Goal: Check status: Verify the current state of an ongoing process or item

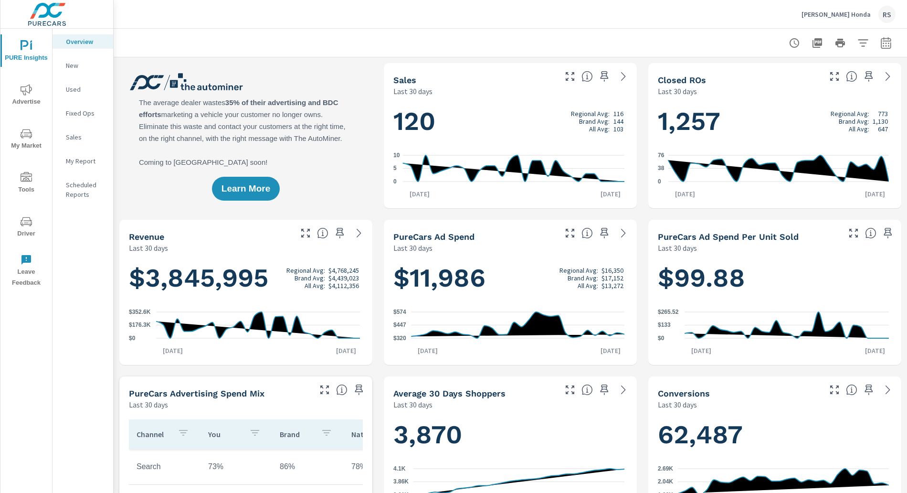
click at [29, 93] on icon "nav menu" at bounding box center [26, 89] width 11 height 11
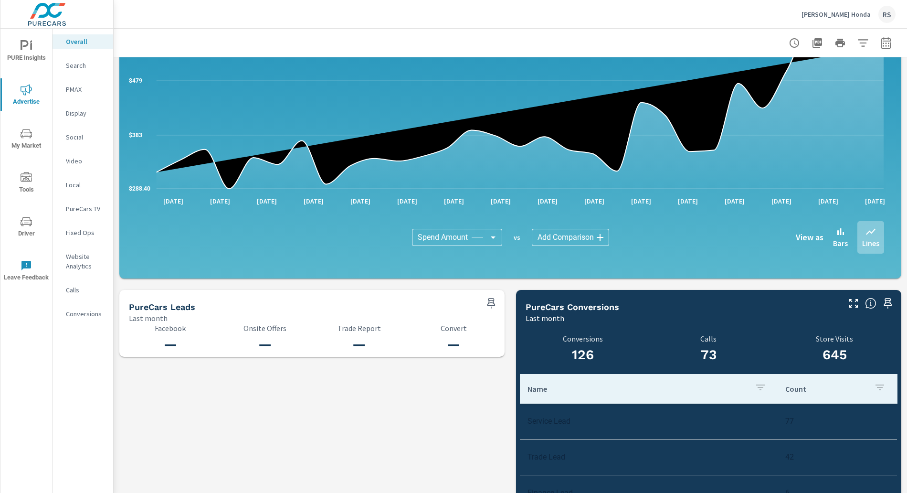
scroll to position [895, 0]
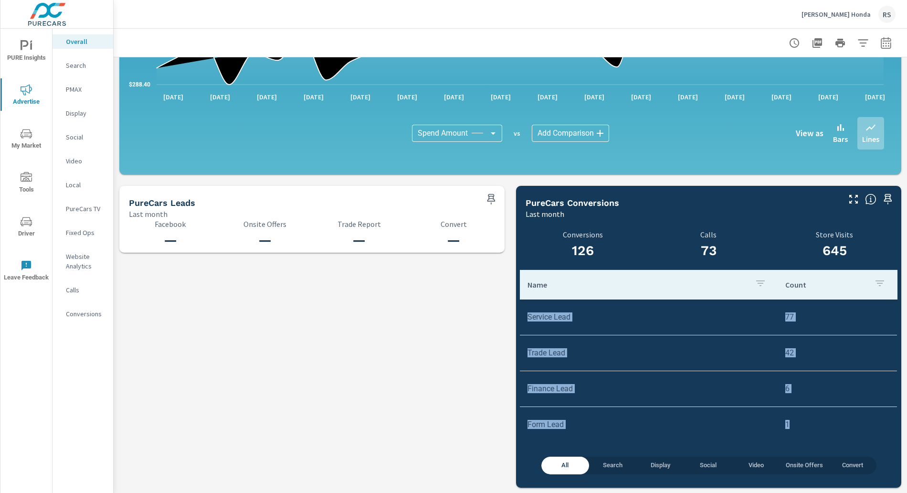
drag, startPoint x: 524, startPoint y: 318, endPoint x: 830, endPoint y: 435, distance: 327.7
click at [830, 435] on tbody "Service Lead 77 Trade Lead 42 Finance Lead 6 Form Lead 1" at bounding box center [709, 370] width 378 height 143
click at [883, 43] on icon "button" at bounding box center [886, 45] width 6 height 4
select select "Last month"
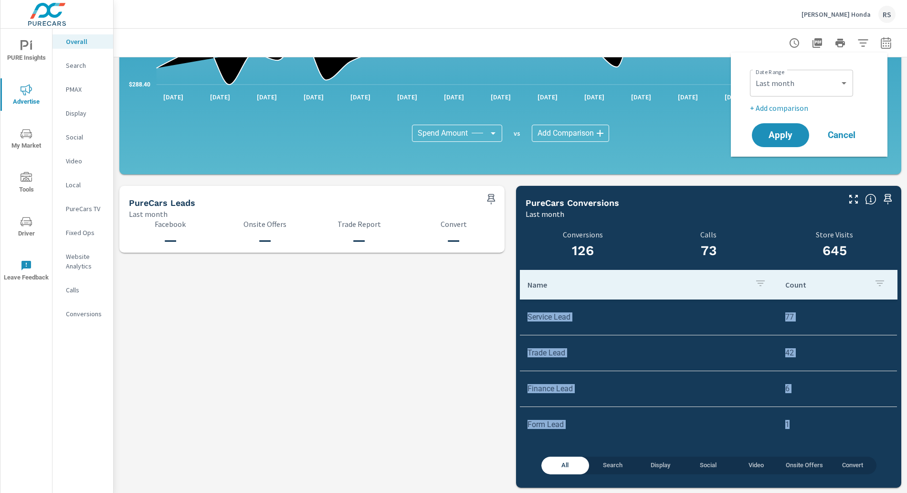
click at [798, 109] on p "+ Add comparison" at bounding box center [811, 107] width 122 height 11
select select "Previous period"
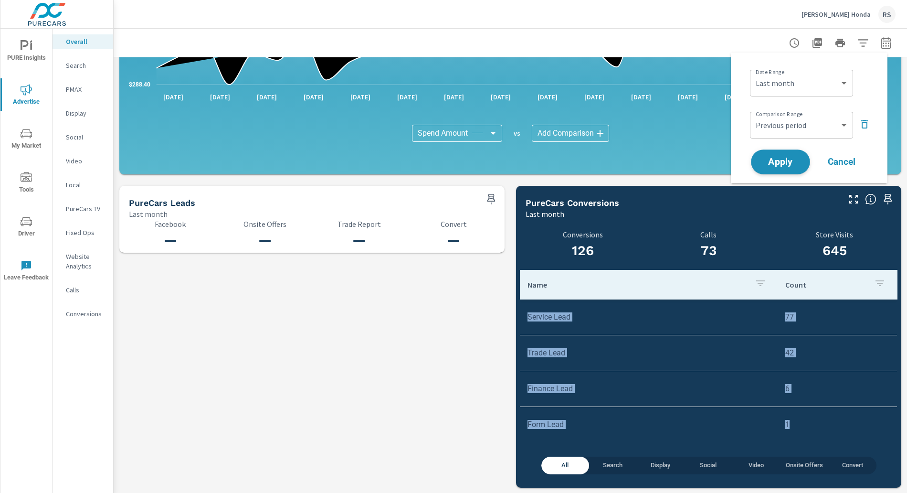
click at [786, 166] on span "Apply" at bounding box center [780, 162] width 39 height 9
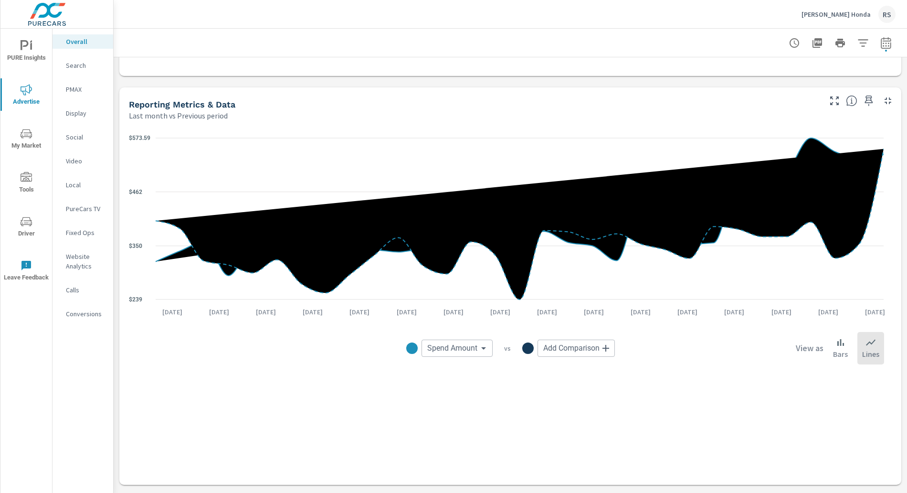
scroll to position [1110, 0]
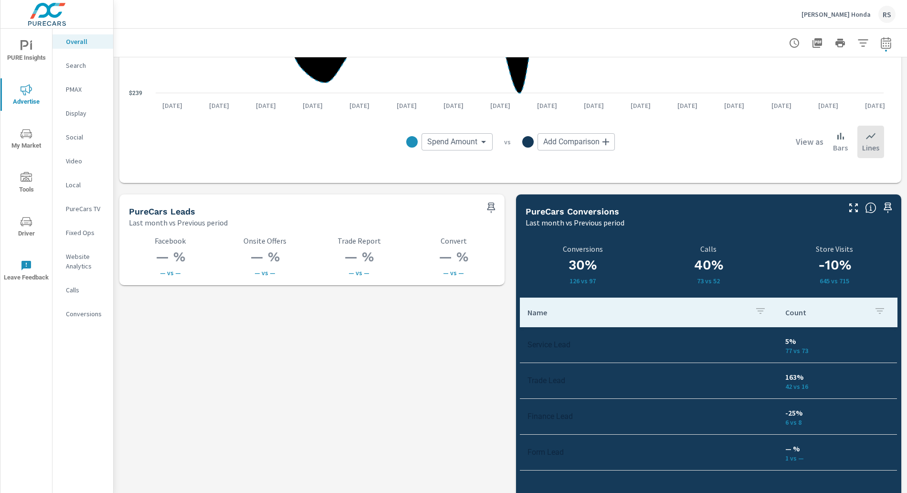
scroll to position [1204, 0]
